Goal: Task Accomplishment & Management: Complete application form

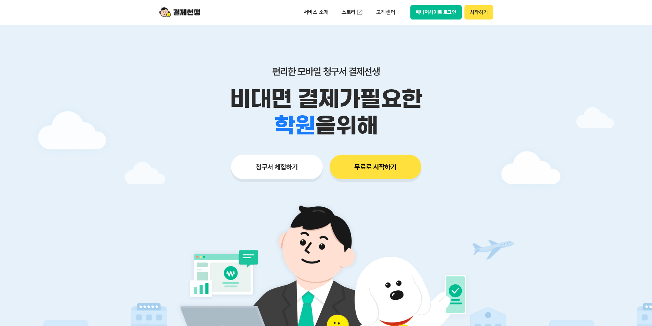
click at [476, 17] on button "시작하기" at bounding box center [478, 12] width 28 height 14
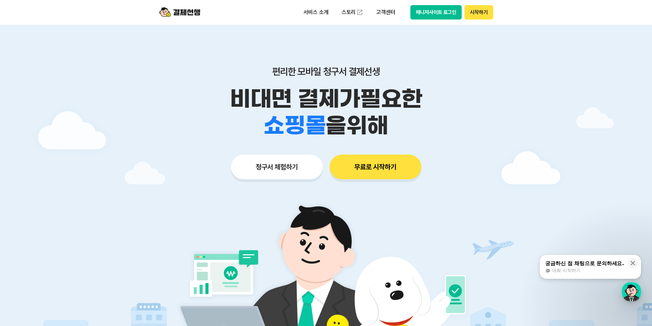
click at [477, 11] on button "시작하기" at bounding box center [478, 12] width 28 height 14
click at [488, 10] on button "시작하기" at bounding box center [478, 12] width 28 height 14
click at [485, 15] on button "시작하기" at bounding box center [478, 12] width 28 height 14
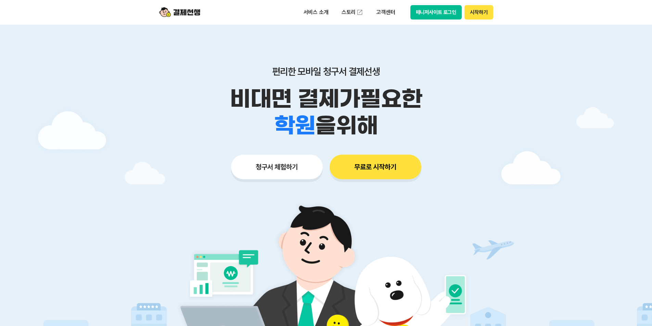
click at [469, 14] on button "시작하기" at bounding box center [478, 12] width 28 height 14
click at [483, 9] on button "시작하기" at bounding box center [478, 12] width 28 height 14
